Goal: Obtain resource: Download file/media

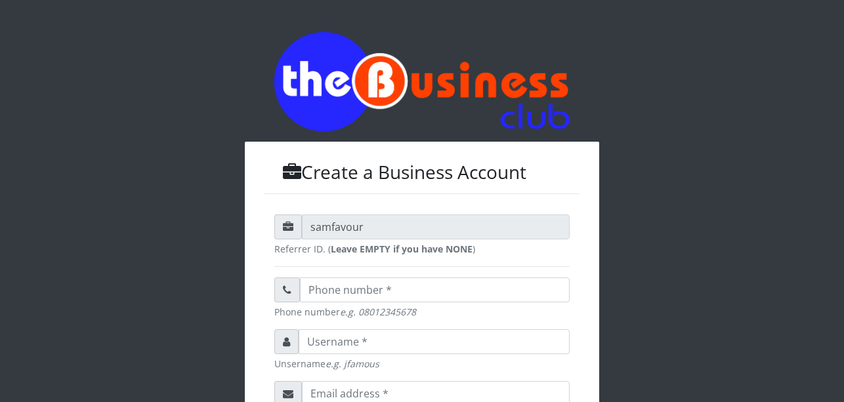
scroll to position [436, 0]
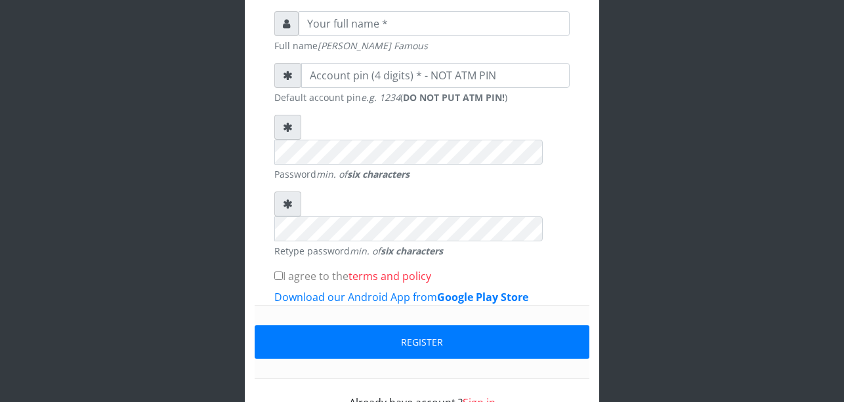
type input "uchechukstelec"
click at [486, 396] on link "Sign in" at bounding box center [478, 403] width 33 height 14
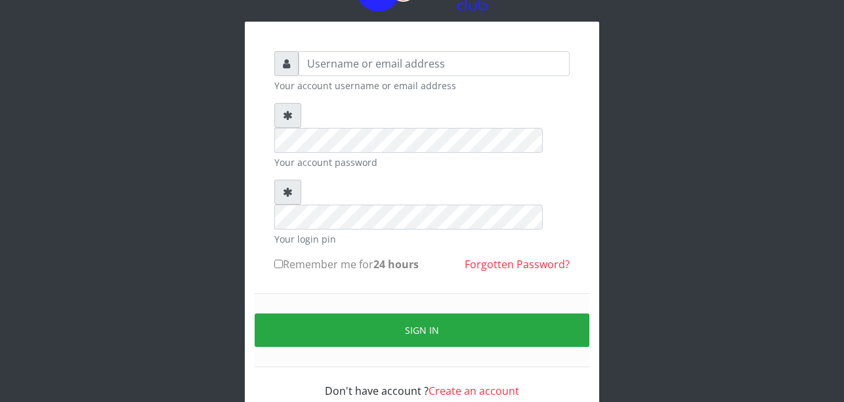
scroll to position [66, 0]
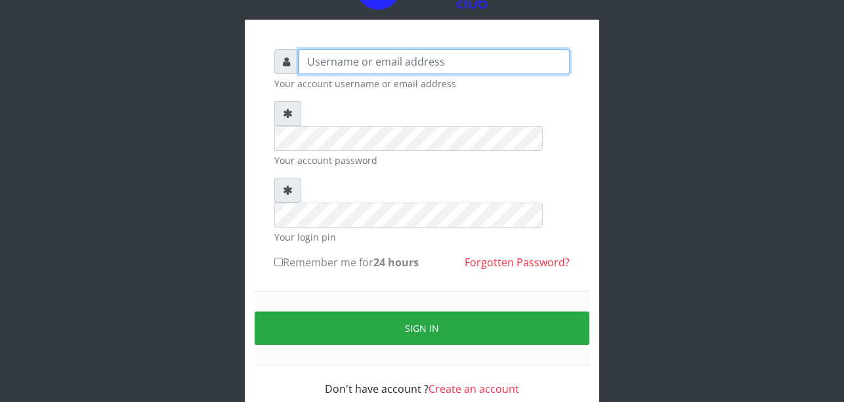
type input "uchechukstelec"
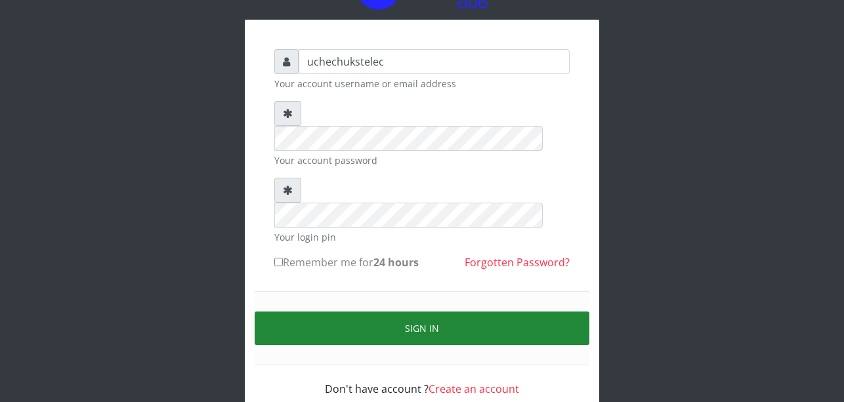
click at [452, 312] on button "Sign in" at bounding box center [422, 328] width 335 height 33
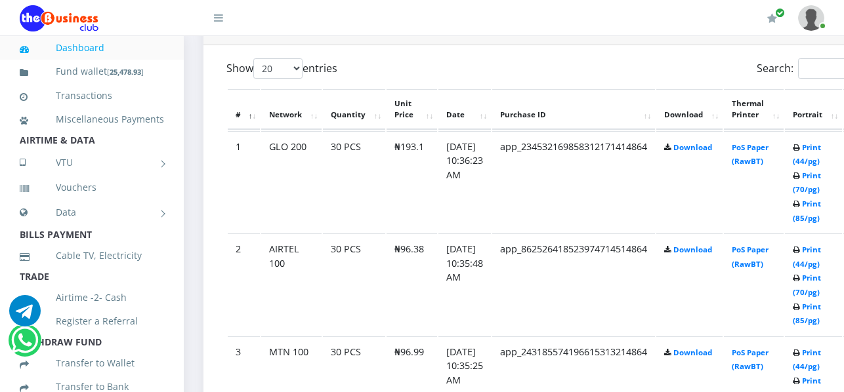
scroll to position [709, 0]
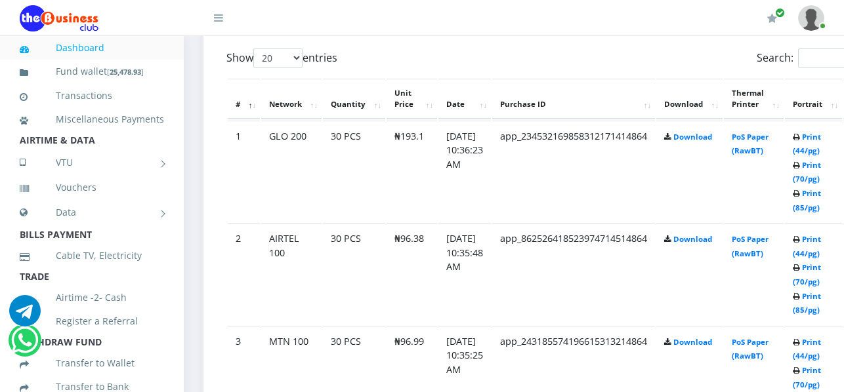
click at [653, 192] on td "app_234532169858312171414864" at bounding box center [573, 172] width 163 height 102
click at [652, 188] on td "app_234532169858312171414864" at bounding box center [573, 172] width 163 height 102
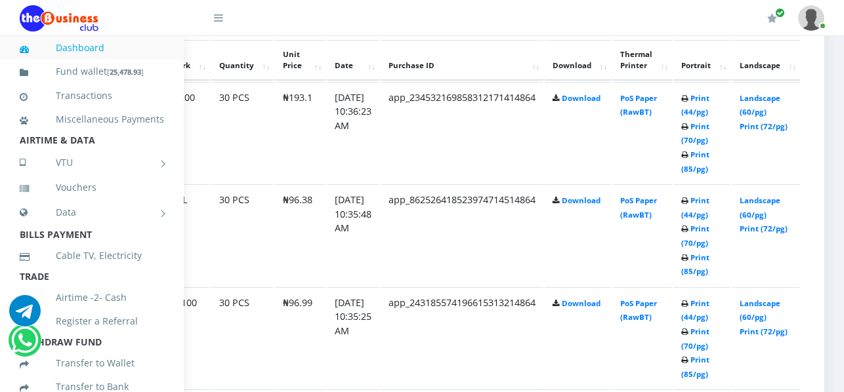
scroll to position [766, 132]
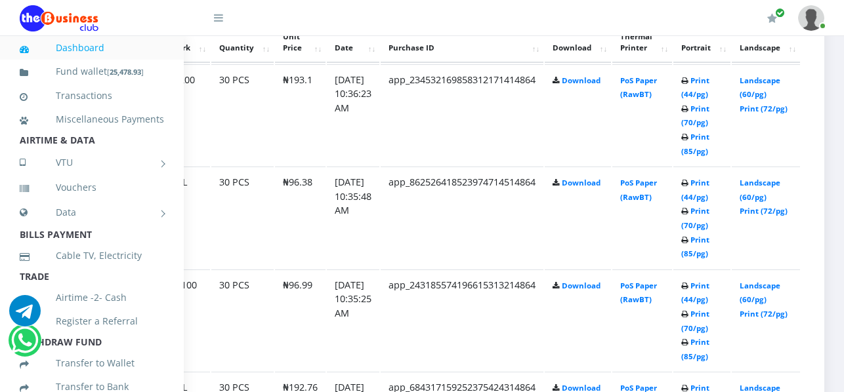
click at [606, 218] on td "Download" at bounding box center [577, 218] width 66 height 102
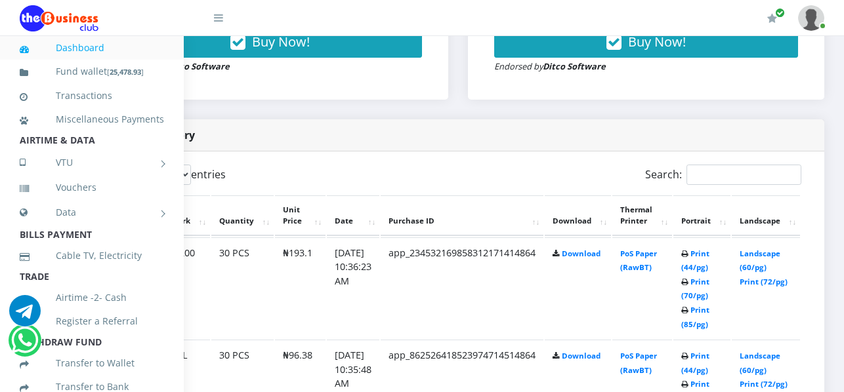
scroll to position [604, 132]
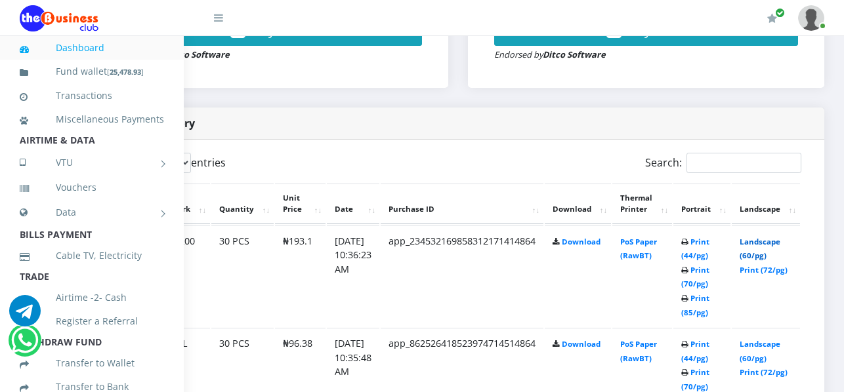
click at [758, 244] on link "Landscape (60/pg)" at bounding box center [759, 249] width 41 height 24
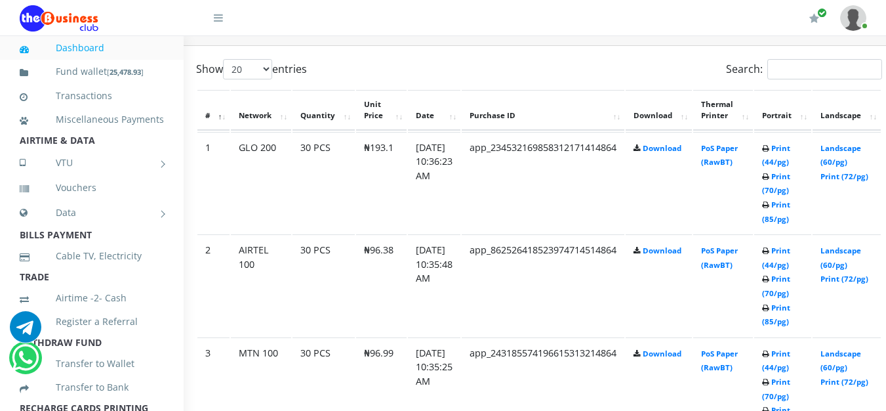
scroll to position [698, 71]
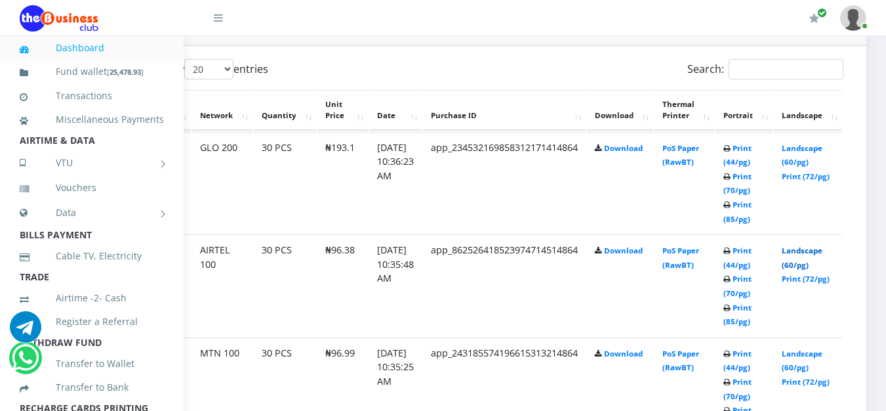
click at [823, 270] on link "Landscape (60/pg)" at bounding box center [802, 257] width 41 height 24
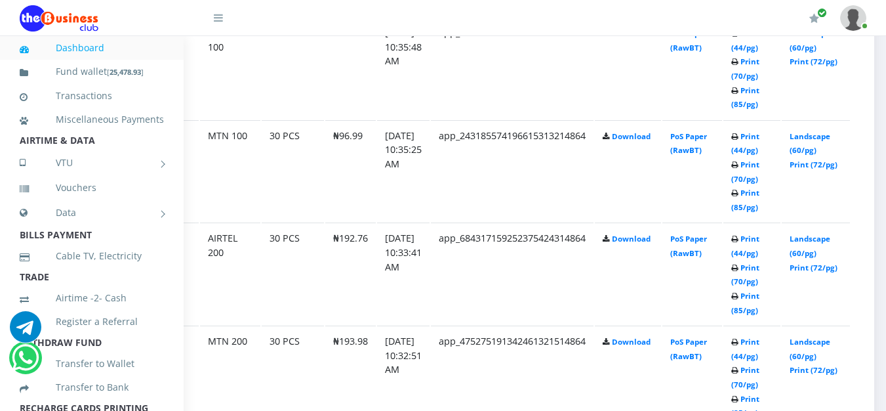
scroll to position [915, 89]
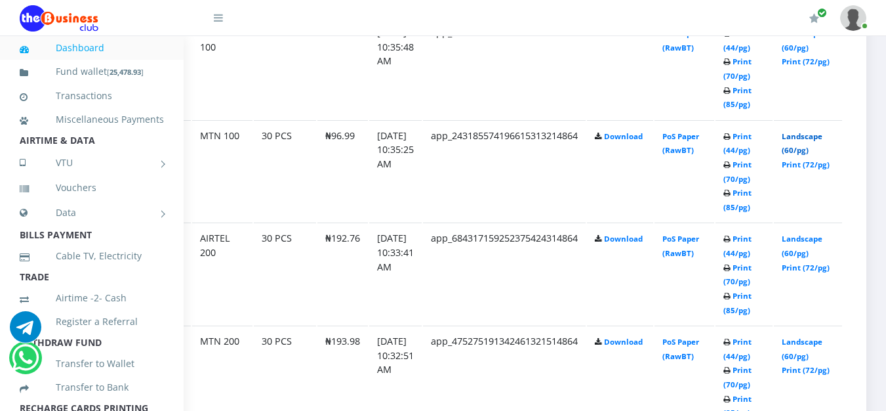
click at [805, 151] on link "Landscape (60/pg)" at bounding box center [802, 143] width 41 height 24
click at [802, 256] on link "Landscape (60/pg)" at bounding box center [802, 247] width 41 height 24
